Goal: Information Seeking & Learning: Find specific fact

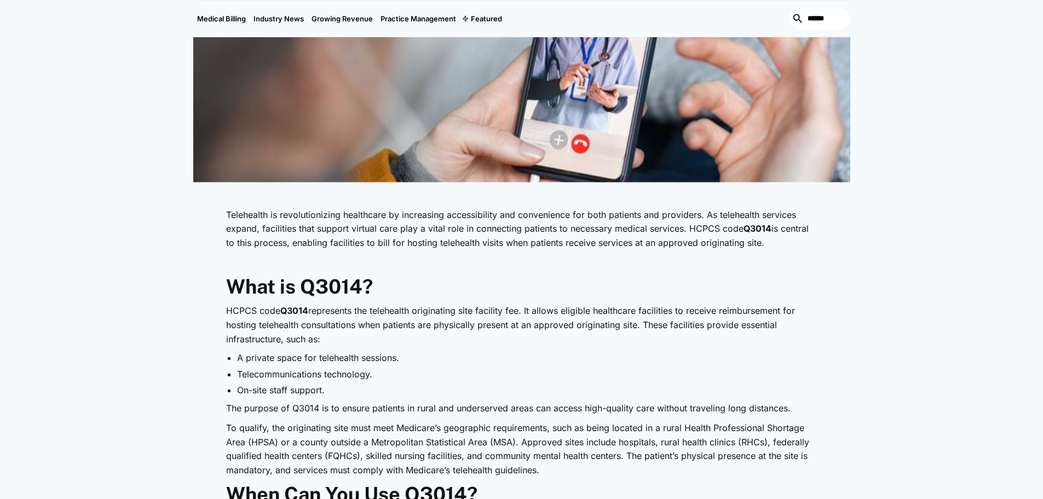
click at [377, 224] on p "Telehealth is revolutionizing healthcare by increasing accessibility and conven…" at bounding box center [521, 229] width 591 height 42
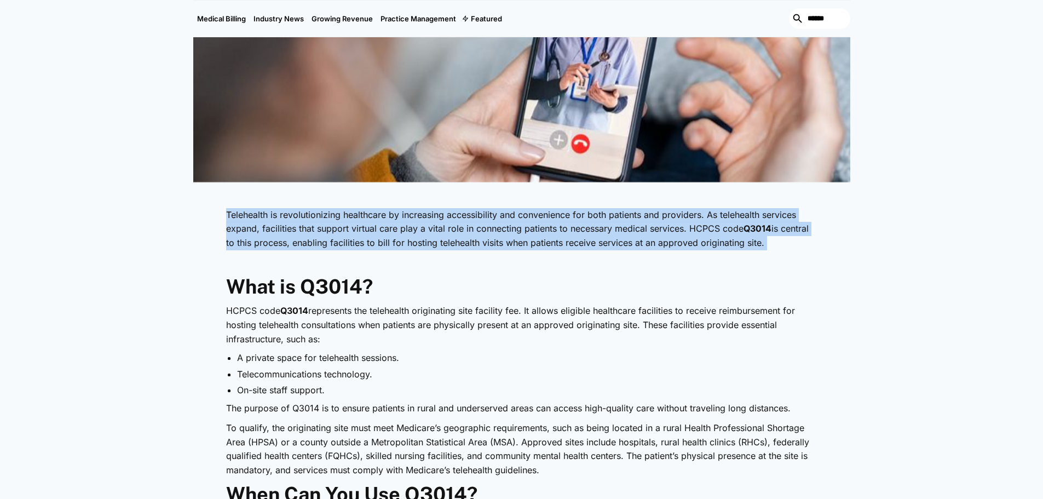
click at [377, 224] on p "Telehealth is revolutionizing healthcare by increasing accessibility and conven…" at bounding box center [521, 229] width 591 height 42
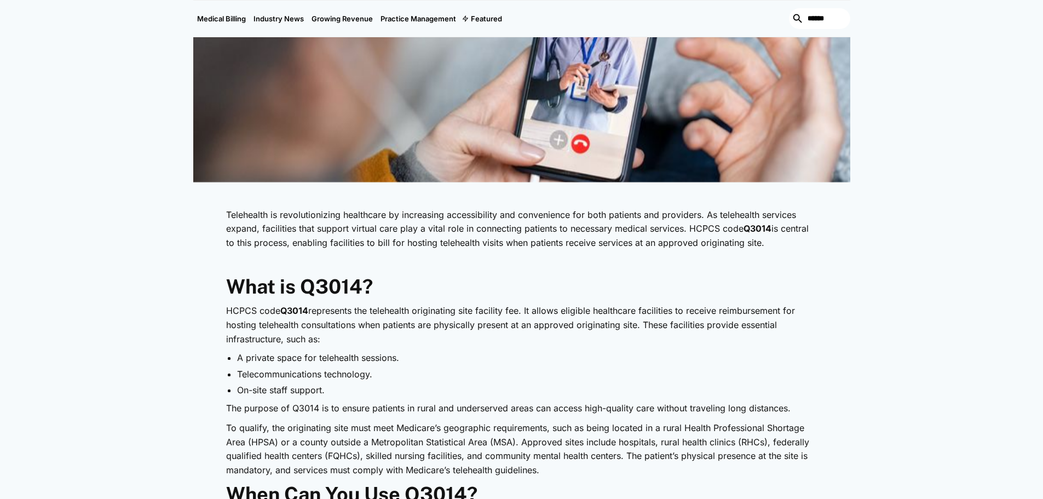
click at [393, 291] on h2 "What is Q3014?" at bounding box center [521, 287] width 591 height 24
click at [399, 310] on p "HCPCS code Q3014 represents the telehealth originating site facility fee. It al…" at bounding box center [521, 325] width 591 height 42
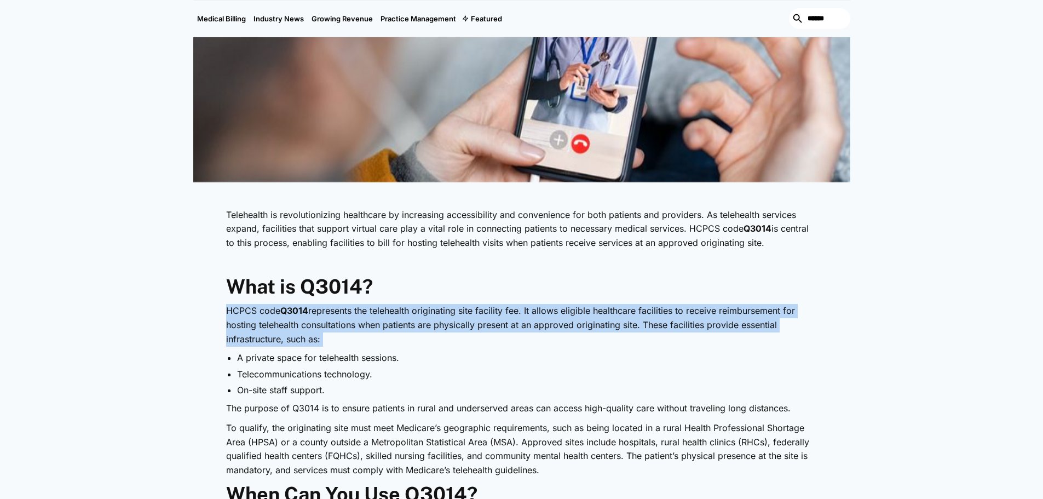
click at [399, 310] on p "HCPCS code Q3014 represents the telehealth originating site facility fee. It al…" at bounding box center [521, 325] width 591 height 42
click at [395, 330] on p "HCPCS code Q3014 represents the telehealth originating site facility fee. It al…" at bounding box center [521, 325] width 591 height 42
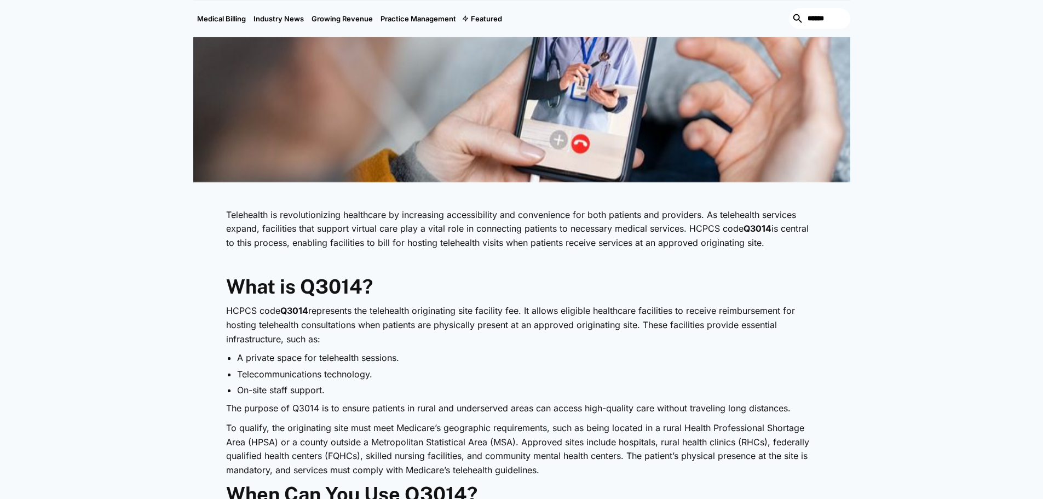
click at [395, 330] on p "HCPCS code Q3014 represents the telehealth originating site facility fee. It al…" at bounding box center [521, 325] width 591 height 42
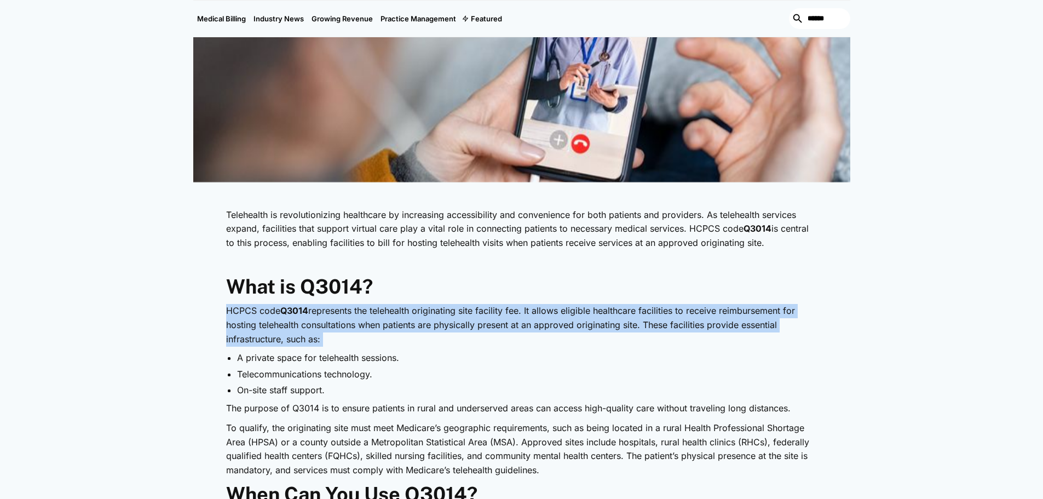
click at [395, 330] on p "HCPCS code Q3014 represents the telehealth originating site facility fee. It al…" at bounding box center [521, 325] width 591 height 42
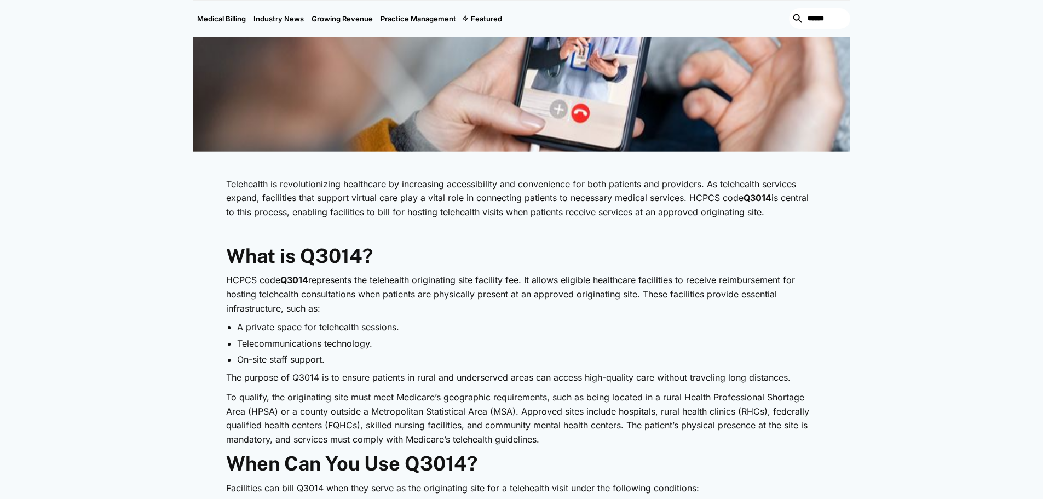
scroll to position [438, 0]
